Goal: Transaction & Acquisition: Obtain resource

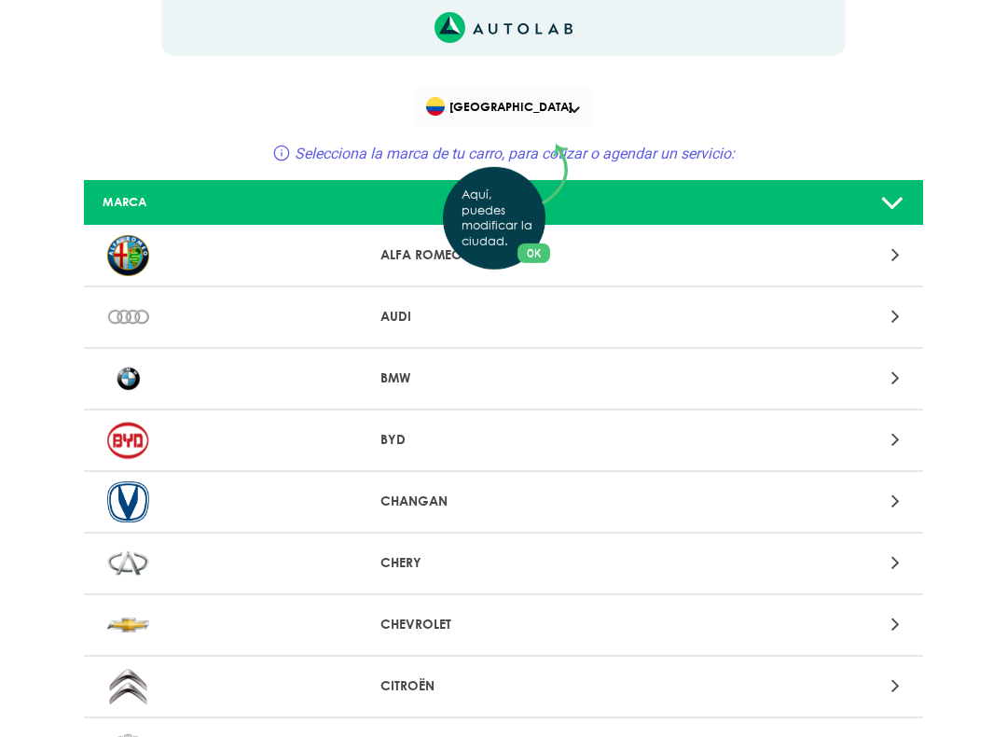
click at [379, 439] on div "Aquí, puedes modificar la ciudad. OK .aex,.bex{fill:none!important;stroke:#50c4…" at bounding box center [503, 368] width 1007 height 737
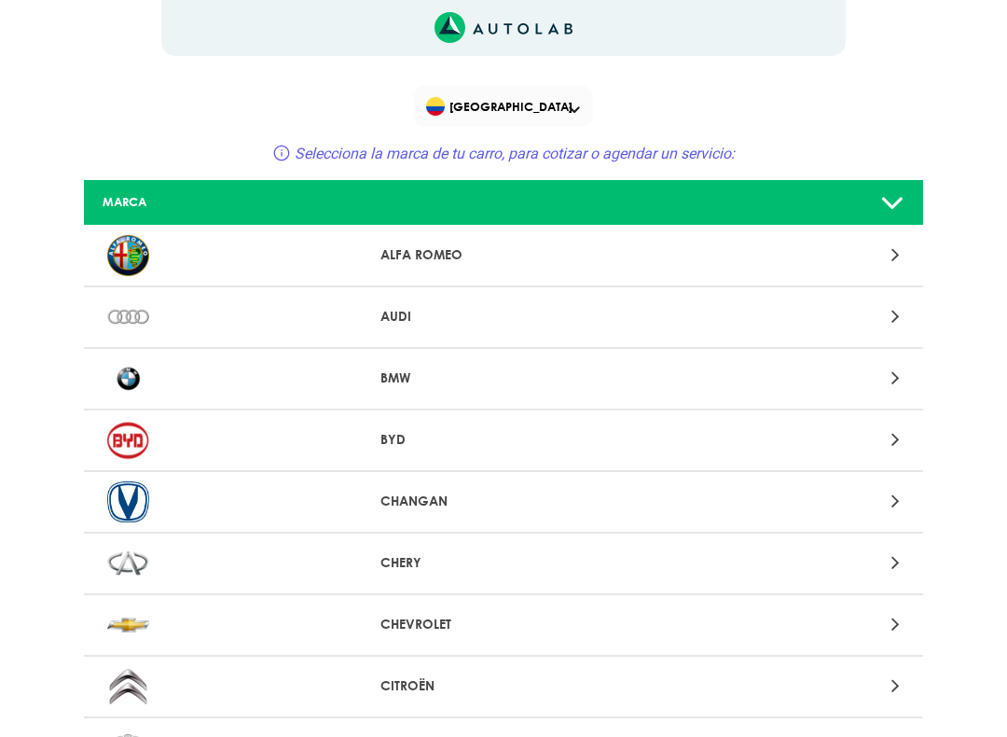
click at [395, 437] on p "BYD" at bounding box center [502, 440] width 245 height 20
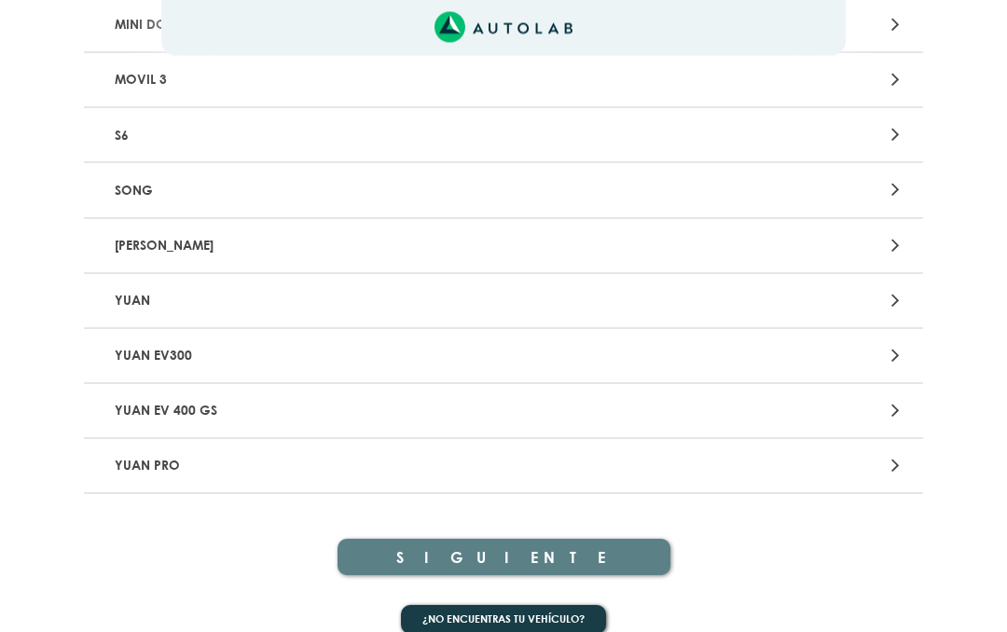
scroll to position [400, 0]
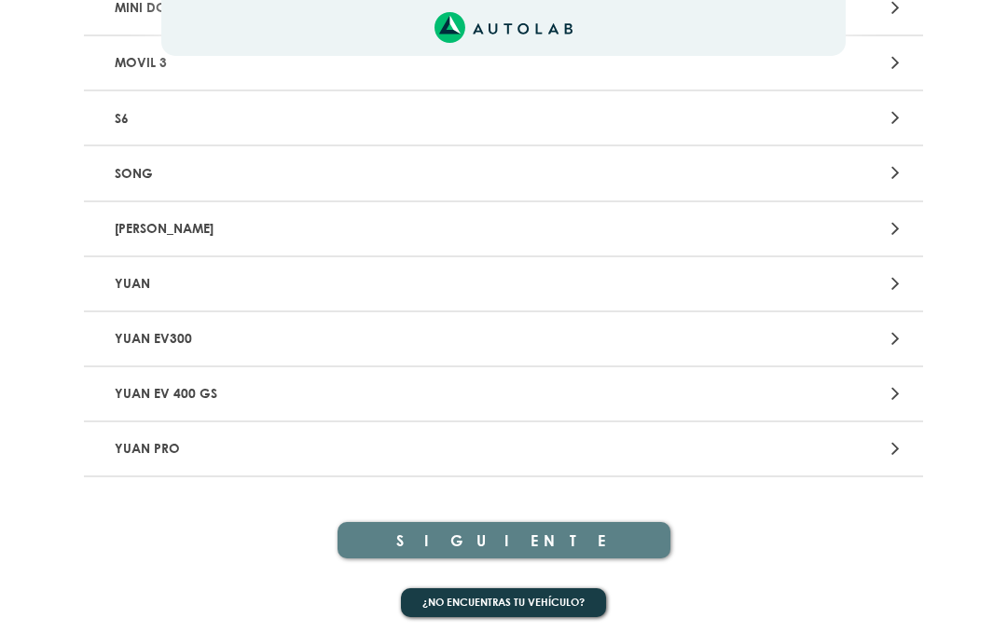
click at [894, 384] on icon at bounding box center [895, 393] width 8 height 24
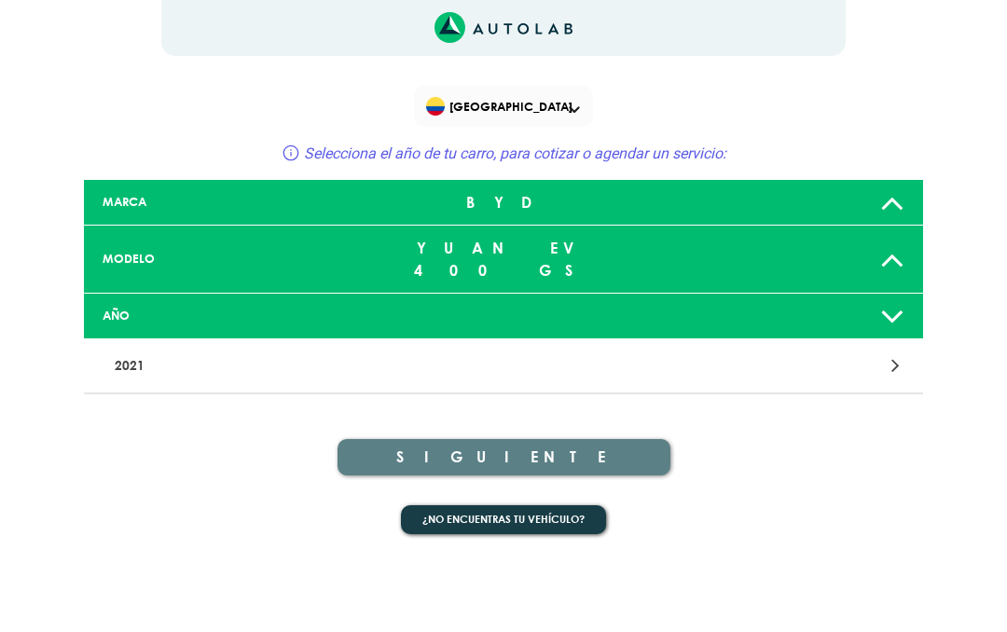
click at [898, 301] on icon at bounding box center [892, 315] width 24 height 37
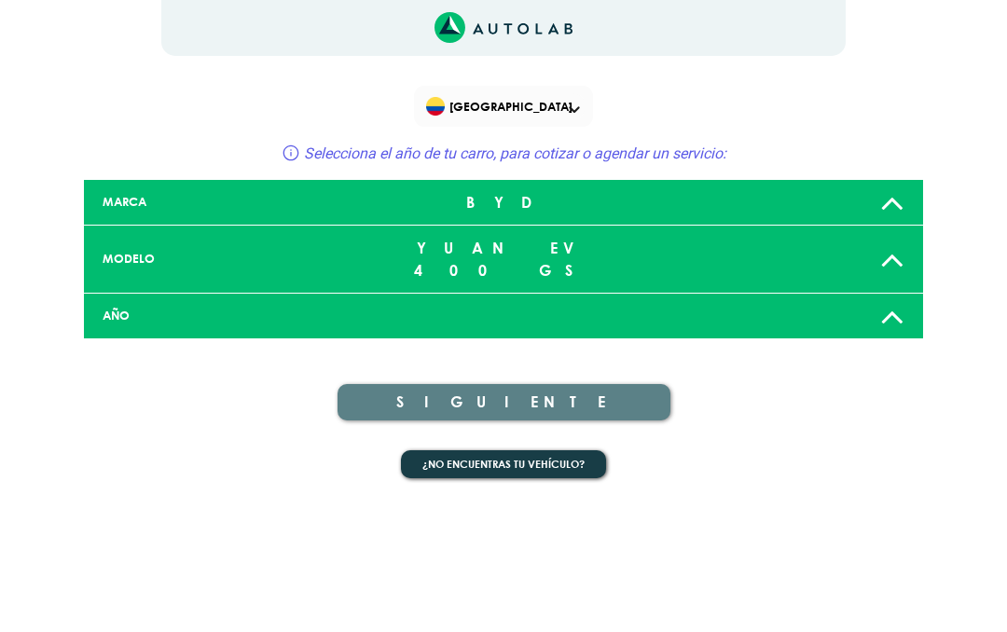
click at [901, 298] on icon at bounding box center [892, 315] width 24 height 37
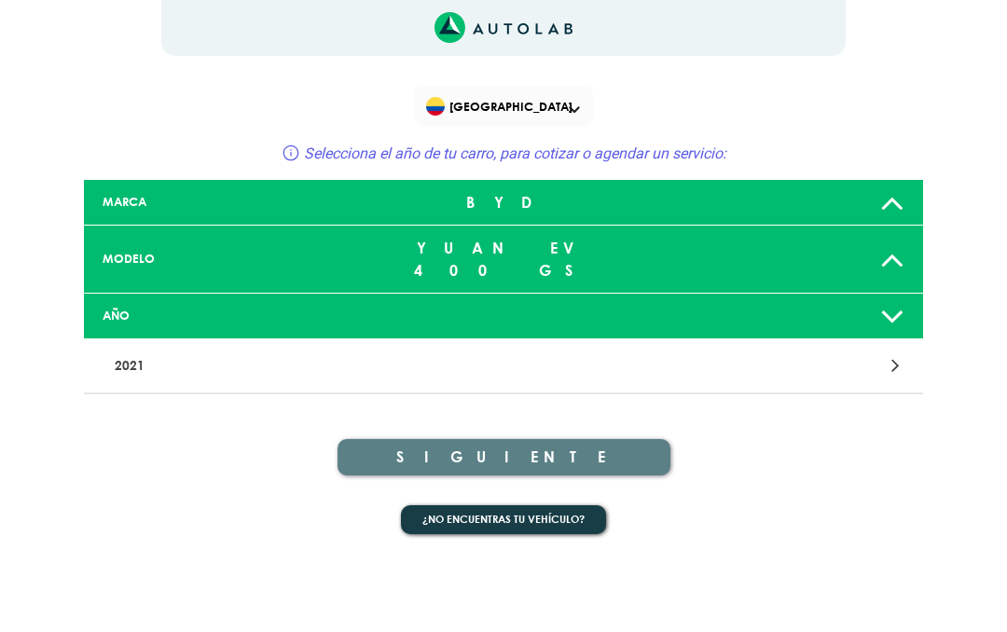
click at [908, 297] on div at bounding box center [779, 315] width 277 height 37
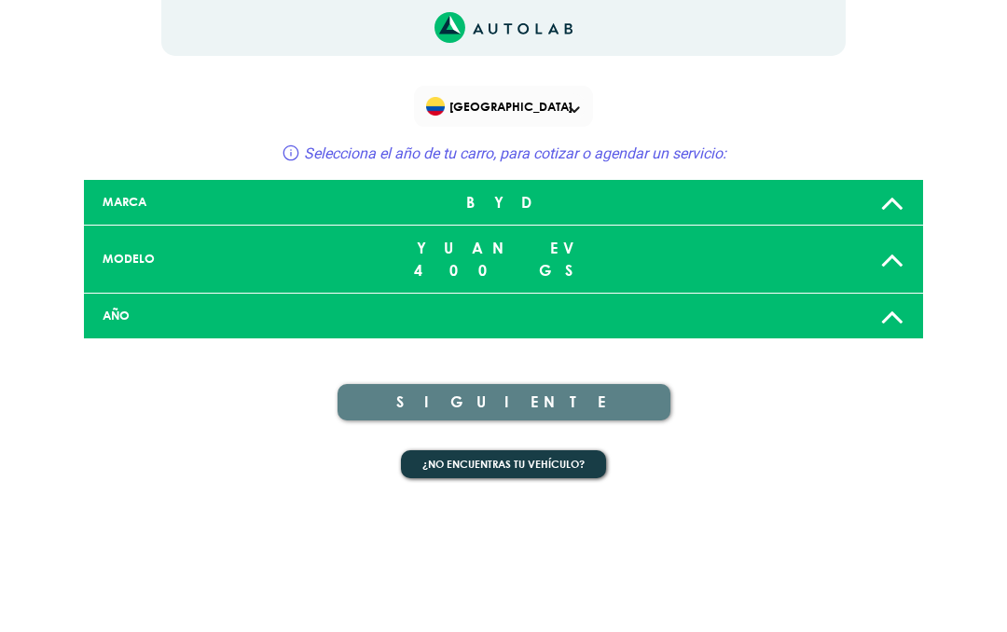
click at [899, 297] on icon at bounding box center [892, 315] width 24 height 37
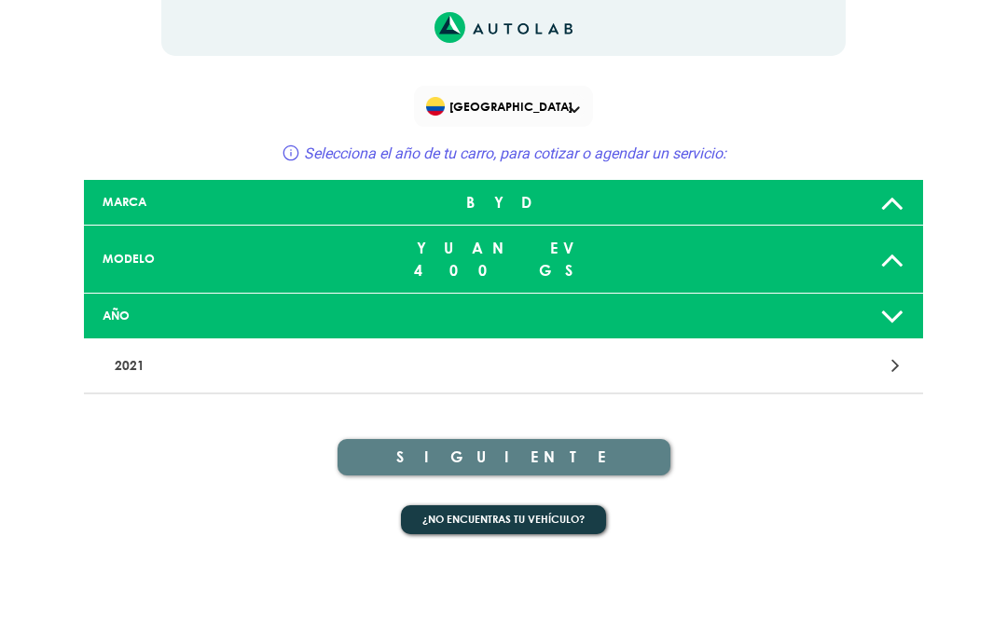
click at [133, 349] on p "2021" at bounding box center [366, 366] width 519 height 34
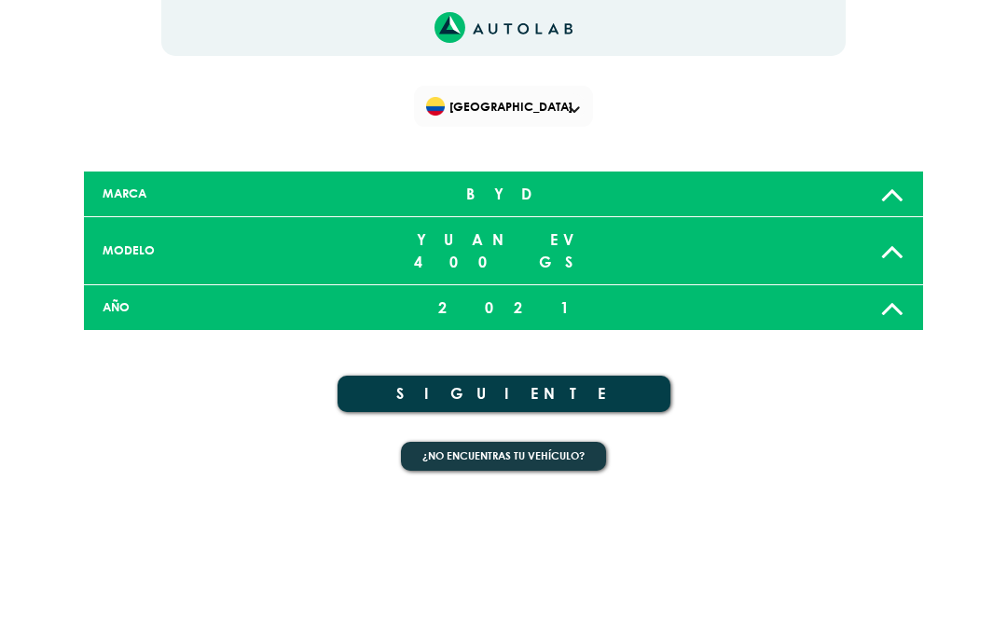
click at [530, 376] on button "SIGUIENTE" at bounding box center [504, 394] width 333 height 36
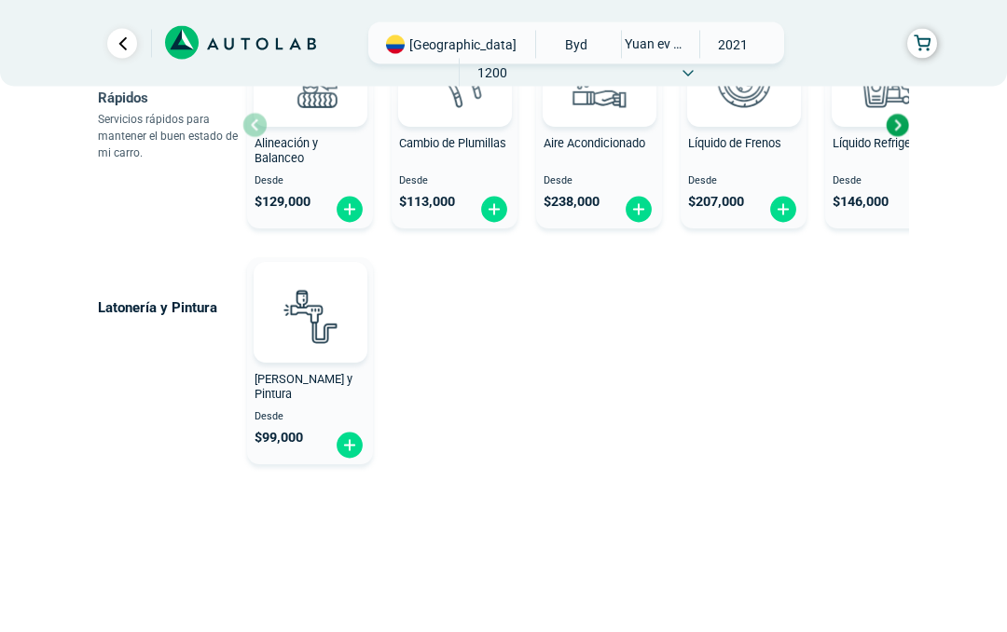
scroll to position [1233, 0]
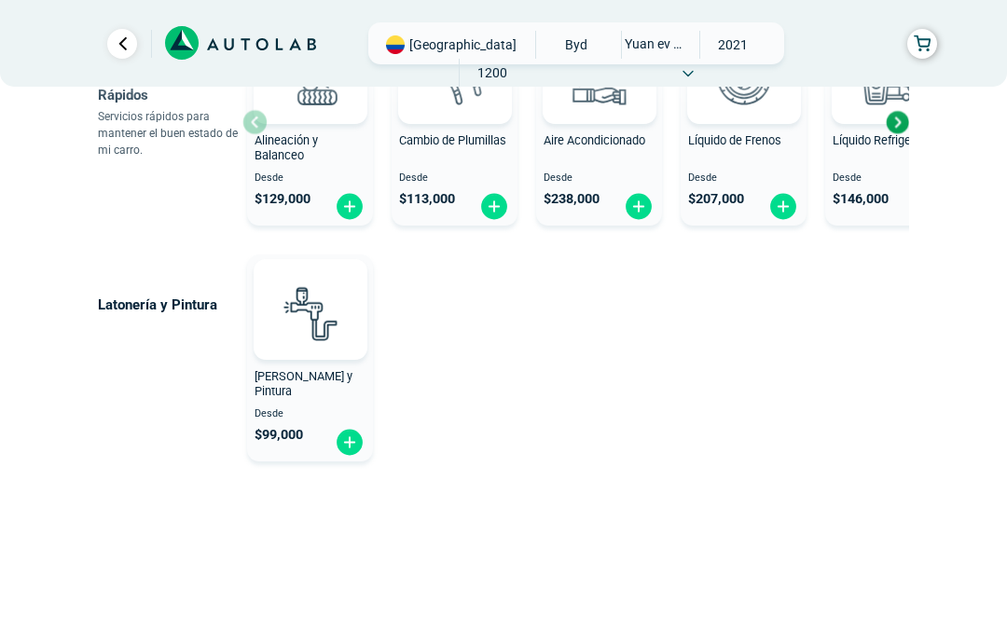
click at [364, 448] on img at bounding box center [350, 442] width 30 height 29
